Goal: Task Accomplishment & Management: Use online tool/utility

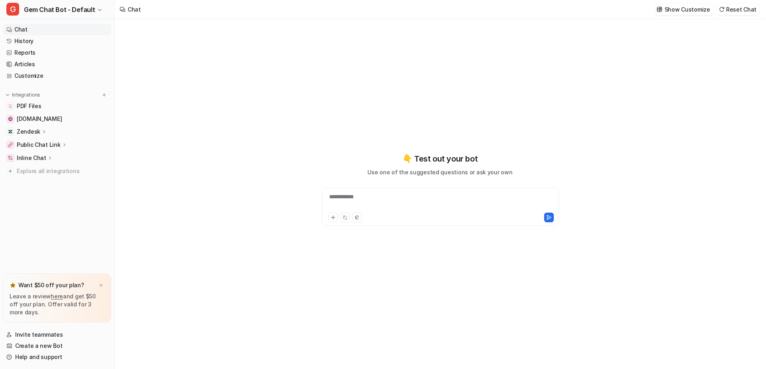
type textarea "**********"
click at [54, 43] on link "History" at bounding box center [57, 41] width 108 height 11
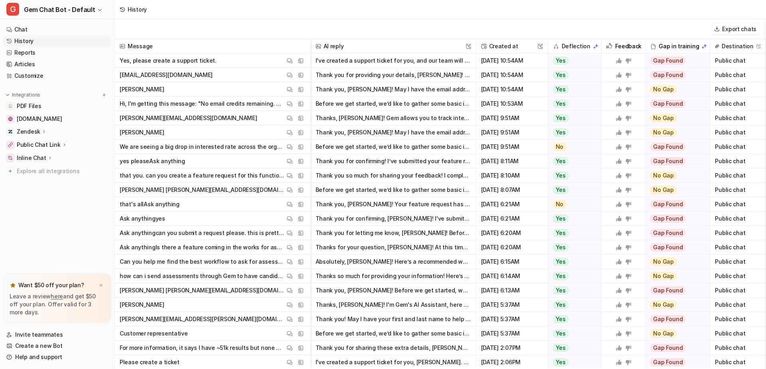
click at [51, 41] on link "History" at bounding box center [57, 41] width 108 height 11
click at [225, 209] on span "that's allAsk anything View Thread View Sources" at bounding box center [212, 204] width 189 height 14
click at [289, 204] on img at bounding box center [290, 204] width 6 height 6
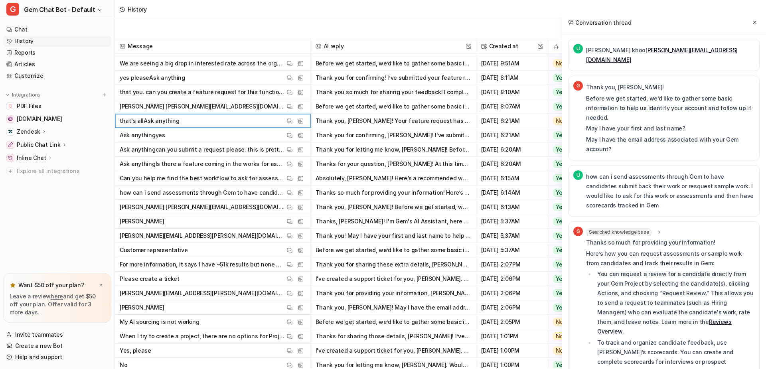
scroll to position [86, 0]
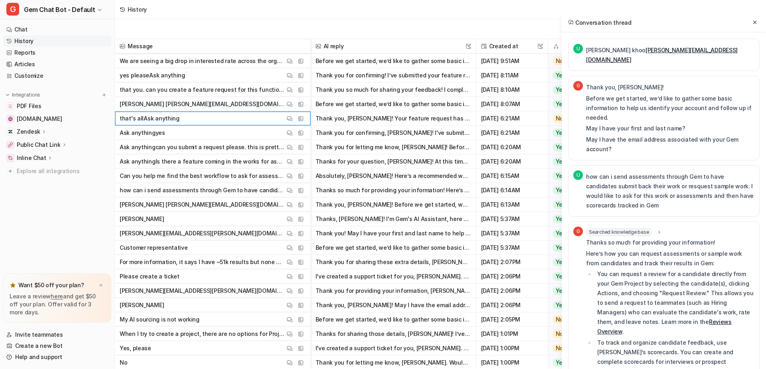
click at [245, 207] on p "[PERSON_NAME] [PERSON_NAME][EMAIL_ADDRESS][DOMAIN_NAME]" at bounding box center [202, 204] width 165 height 14
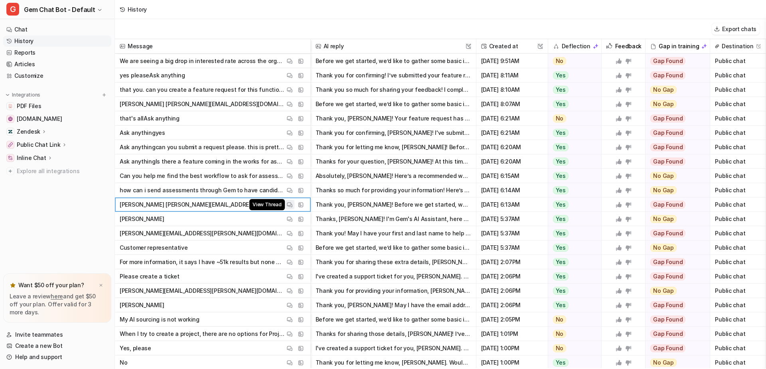
click at [285, 205] on button "View Thread" at bounding box center [290, 205] width 10 height 10
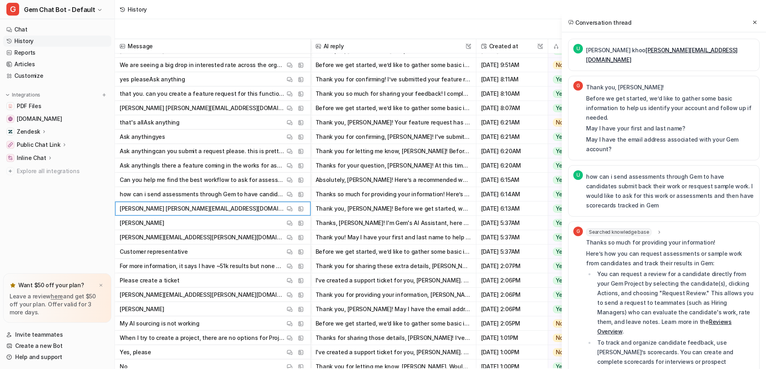
scroll to position [81, 0]
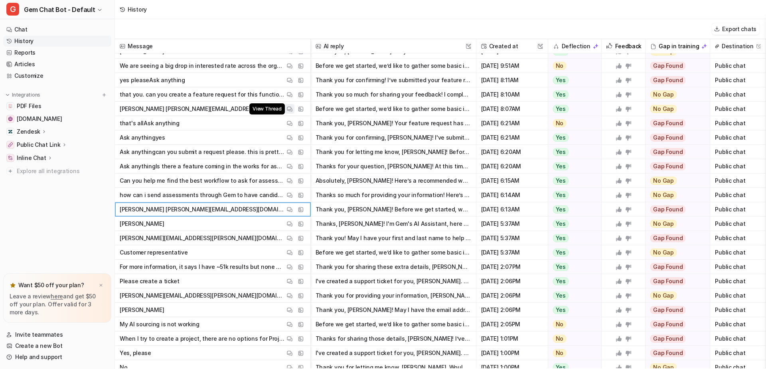
click at [289, 111] on img at bounding box center [290, 109] width 6 height 6
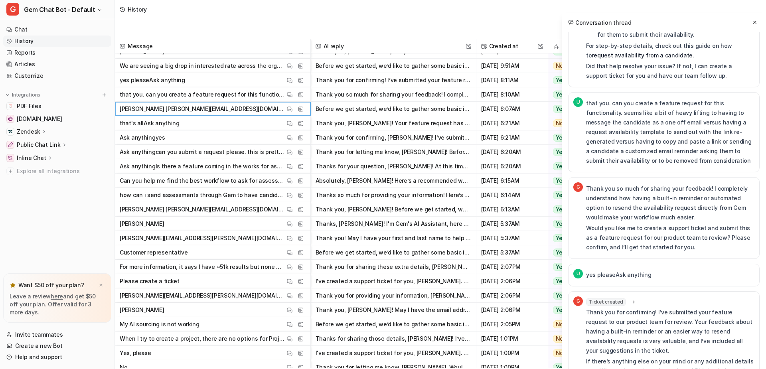
scroll to position [0, 0]
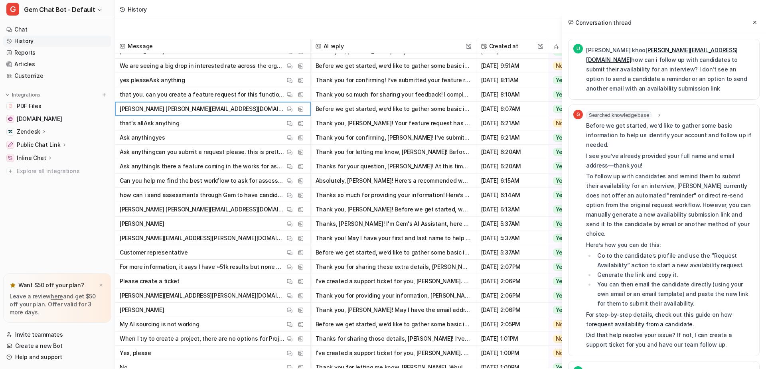
click at [681, 86] on p "[PERSON_NAME] [PERSON_NAME][EMAIL_ADDRESS][DOMAIN_NAME] how can i follow up wit…" at bounding box center [670, 69] width 168 height 48
click at [758, 22] on button at bounding box center [755, 23] width 10 height 10
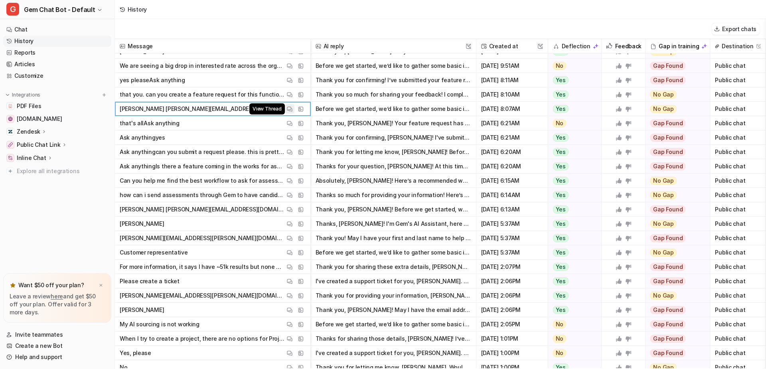
click at [289, 108] on img at bounding box center [290, 109] width 6 height 6
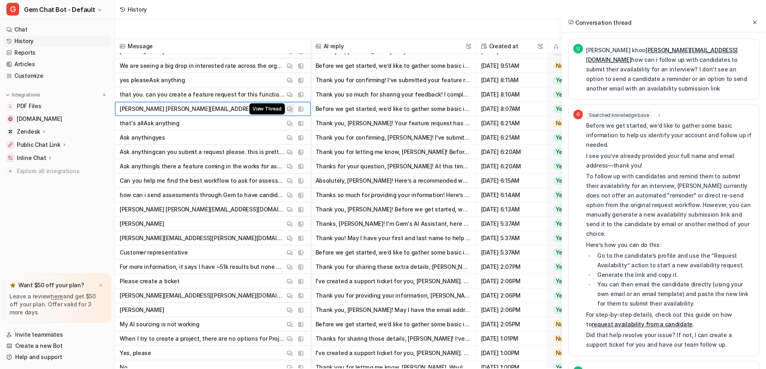
click at [289, 109] on img at bounding box center [290, 109] width 6 height 6
click at [485, 9] on div "History" at bounding box center [440, 9] width 651 height 19
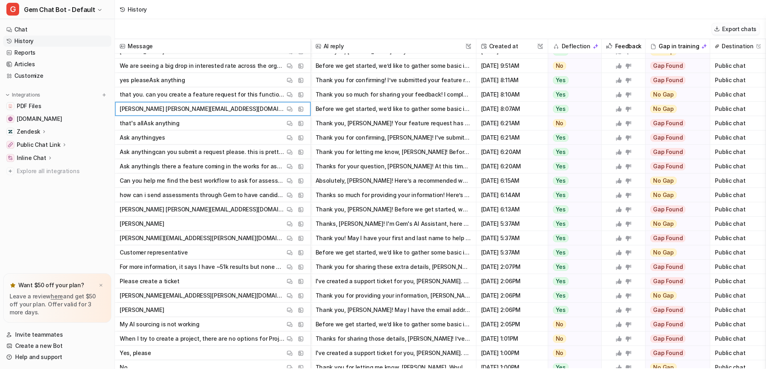
click at [729, 30] on button "Export chats" at bounding box center [736, 29] width 48 height 12
click at [288, 109] on img at bounding box center [290, 109] width 6 height 6
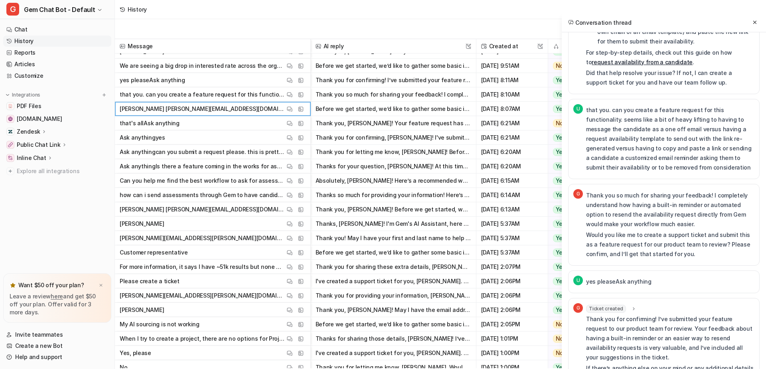
scroll to position [269, 0]
